Goal: Book appointment/travel/reservation

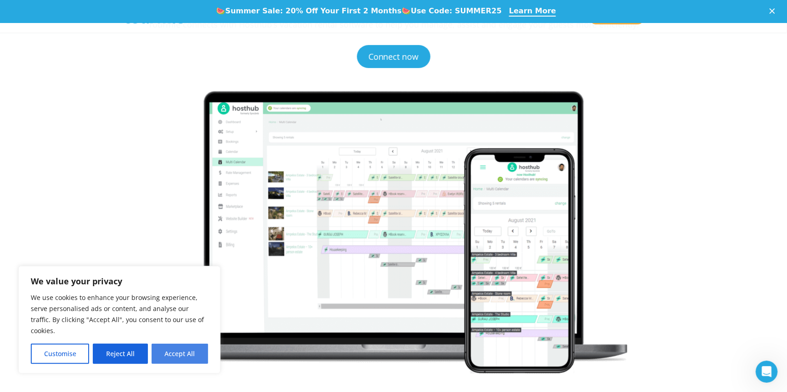
click at [187, 354] on button "Accept All" at bounding box center [180, 353] width 57 height 20
checkbox input "true"
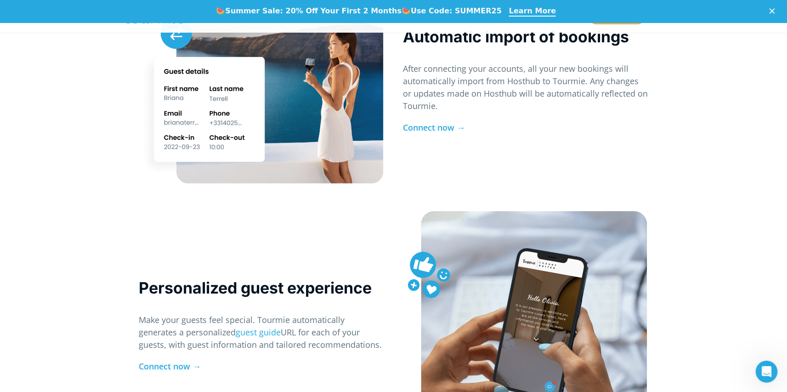
scroll to position [1471, 0]
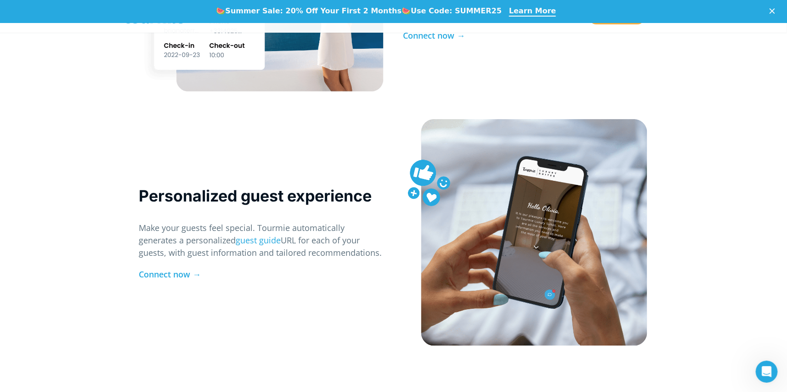
click at [205, 322] on div "Personalized guest experience Make your guests feel special. Tourmie automatica…" at bounding box center [262, 237] width 264 height 236
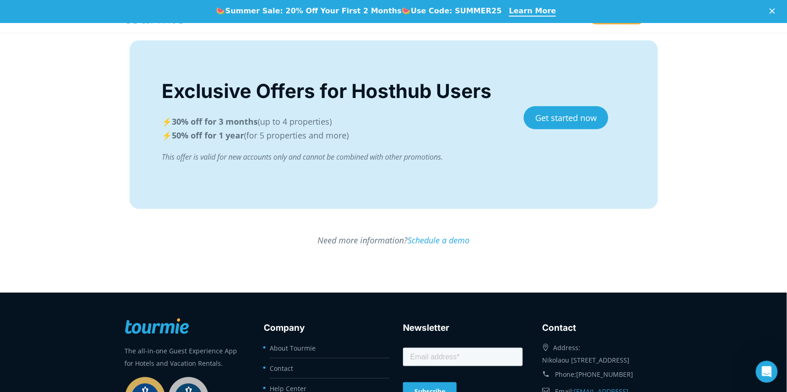
scroll to position [1885, 0]
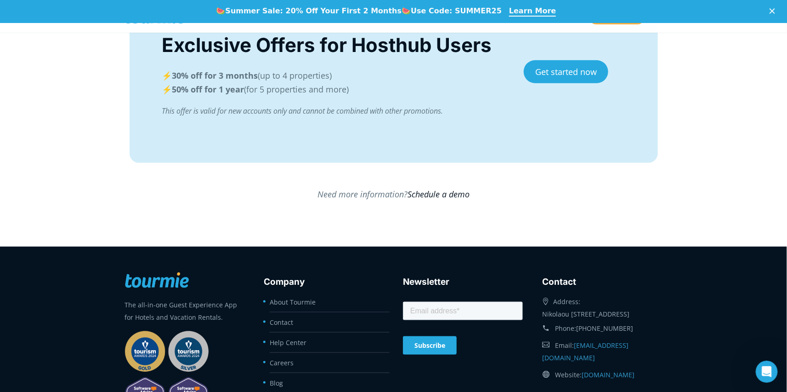
click at [437, 196] on link "Schedule a demo" at bounding box center [439, 193] width 62 height 11
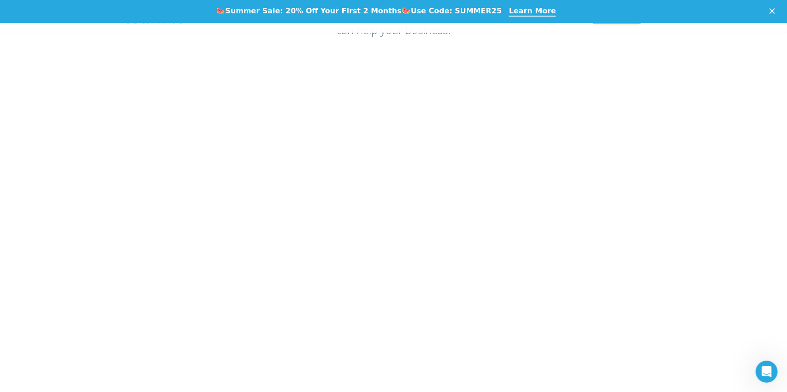
scroll to position [138, 0]
